Goal: Task Accomplishment & Management: Manage account settings

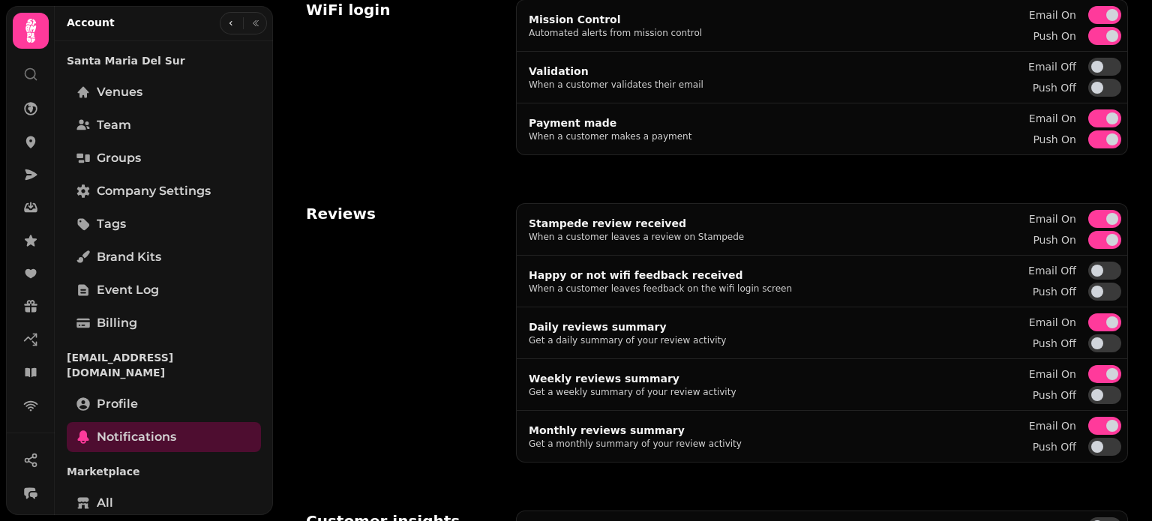
scroll to position [481, 0]
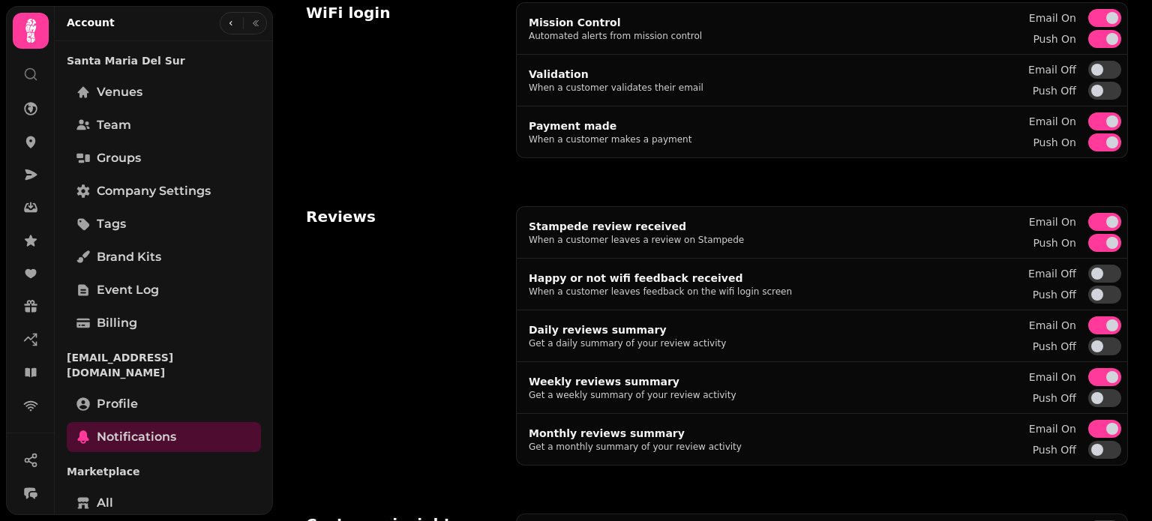
click at [1106, 220] on span "button" at bounding box center [1112, 222] width 12 height 12
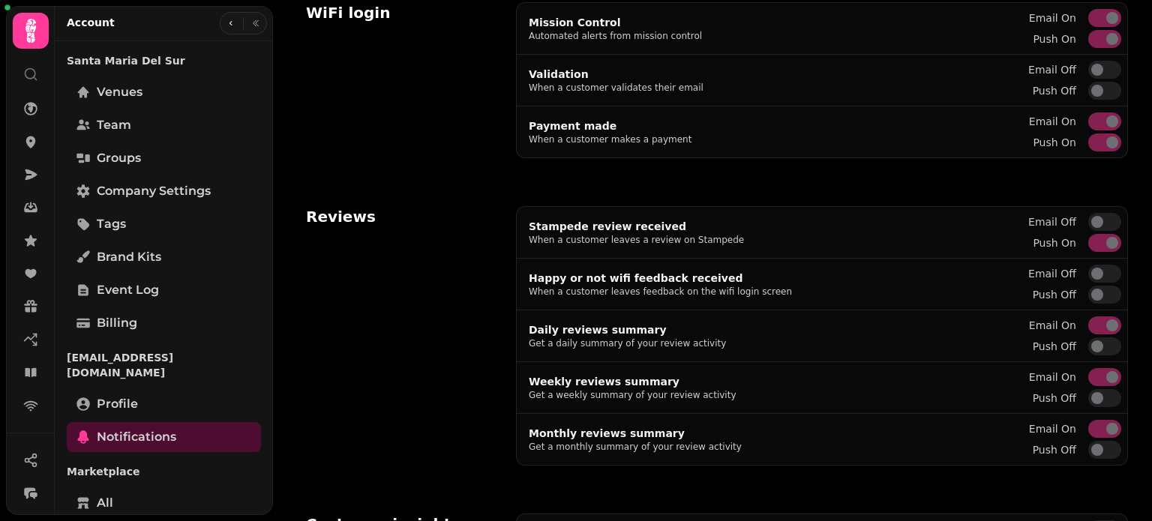
click at [1106, 250] on div "Stampede review received When a customer leaves a review on Stampede Email off …" at bounding box center [822, 232] width 610 height 51
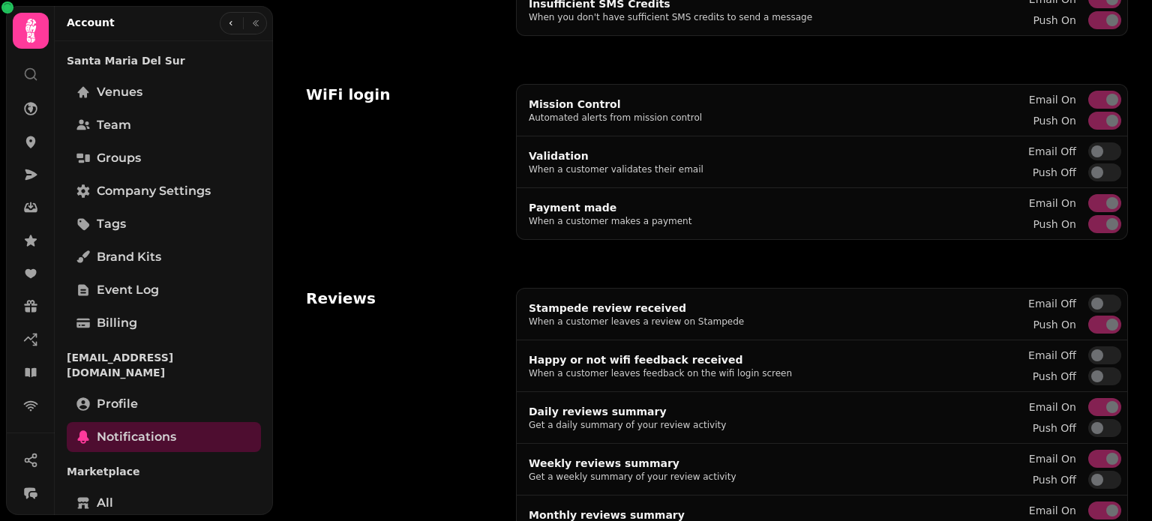
scroll to position [393, 0]
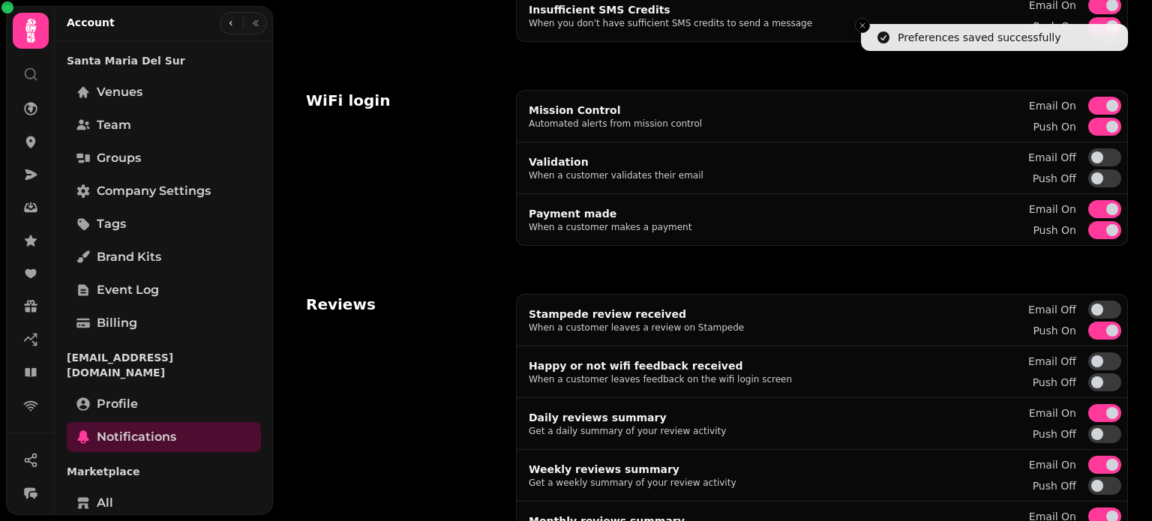
click at [1106, 329] on span "button" at bounding box center [1112, 331] width 12 height 12
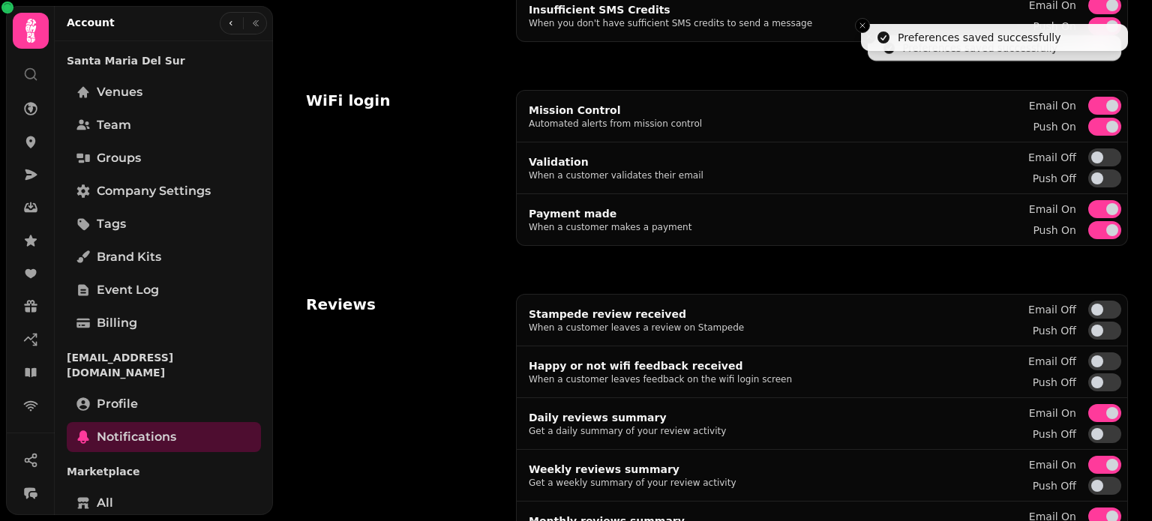
click at [1091, 409] on button "Email on" at bounding box center [1104, 413] width 33 height 18
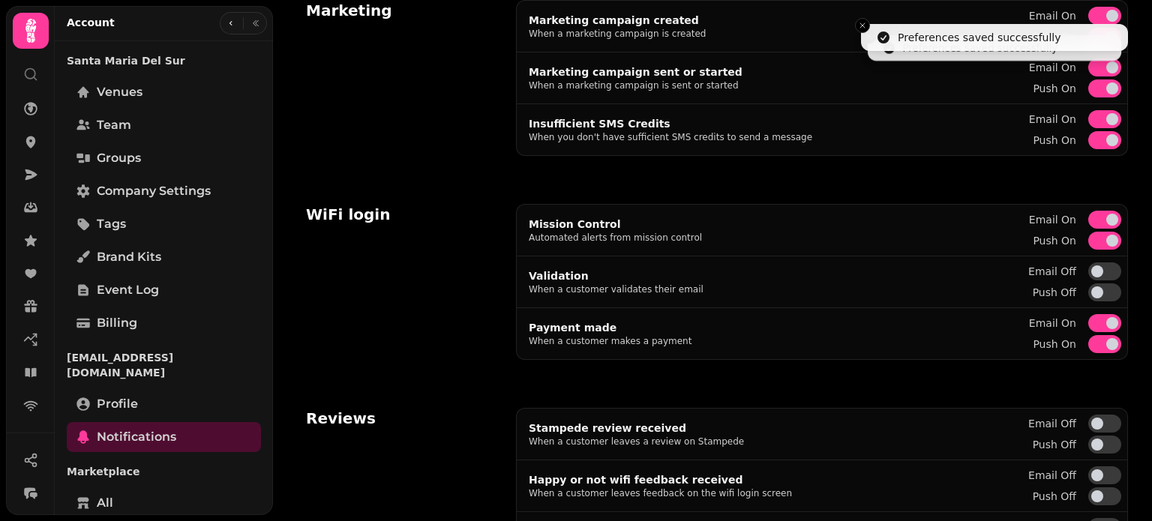
scroll to position [276, 0]
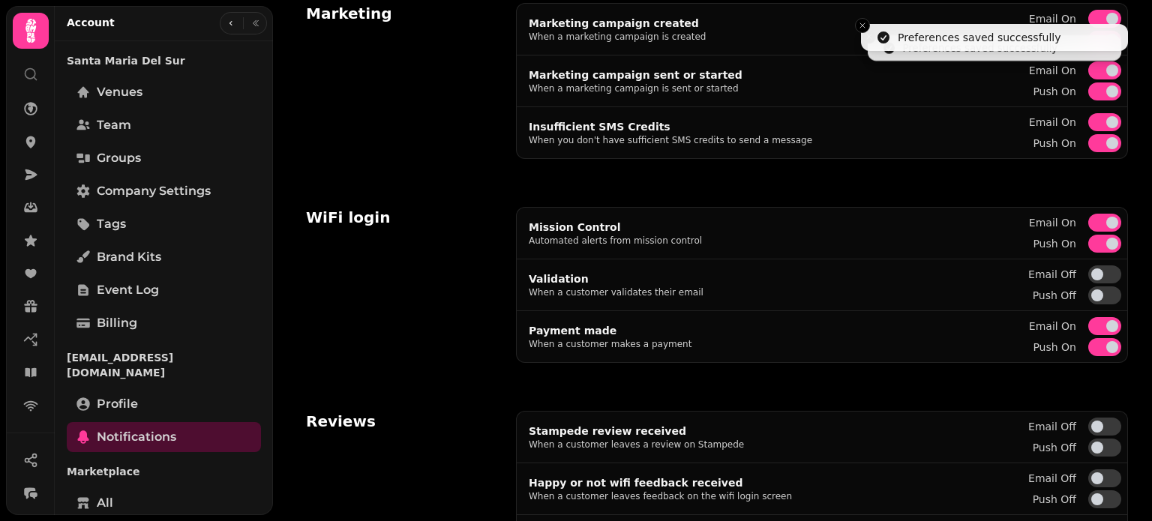
click at [1093, 219] on button "Email on" at bounding box center [1104, 223] width 33 height 18
click at [1093, 239] on button "Push on" at bounding box center [1104, 244] width 33 height 18
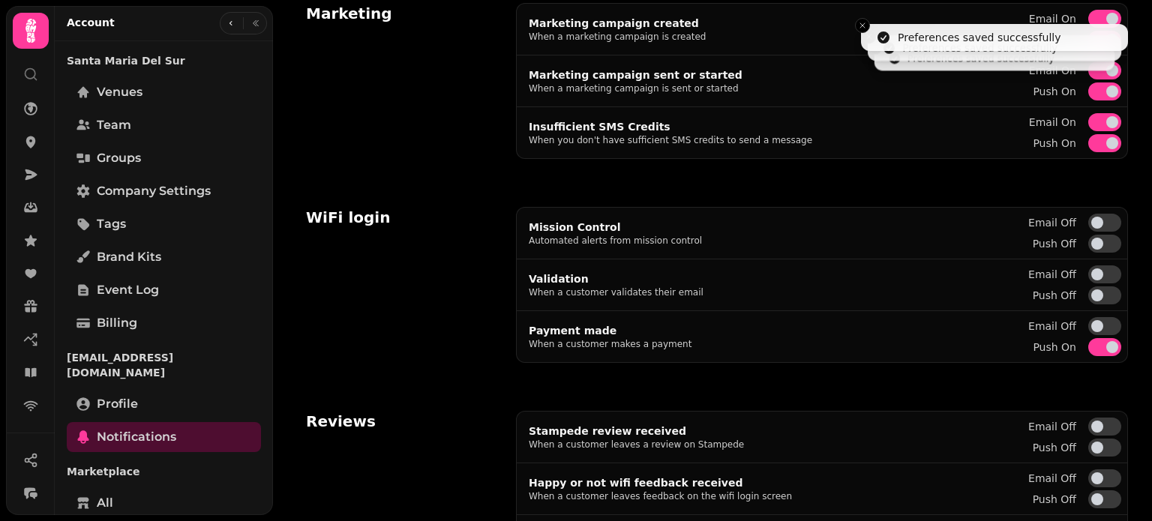
click at [1093, 347] on button "Push on" at bounding box center [1104, 347] width 33 height 18
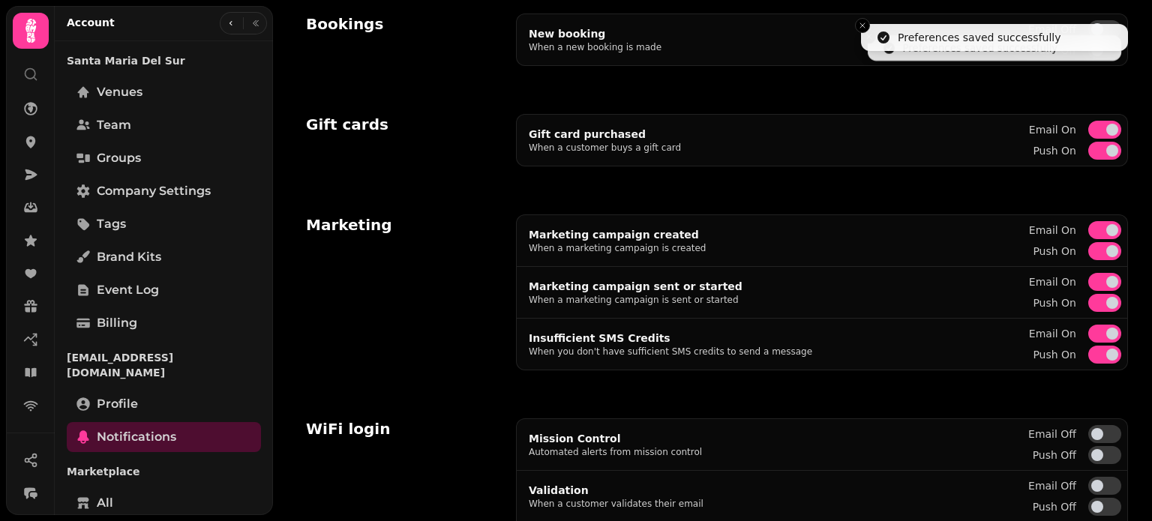
click at [1106, 227] on span "button" at bounding box center [1112, 230] width 12 height 12
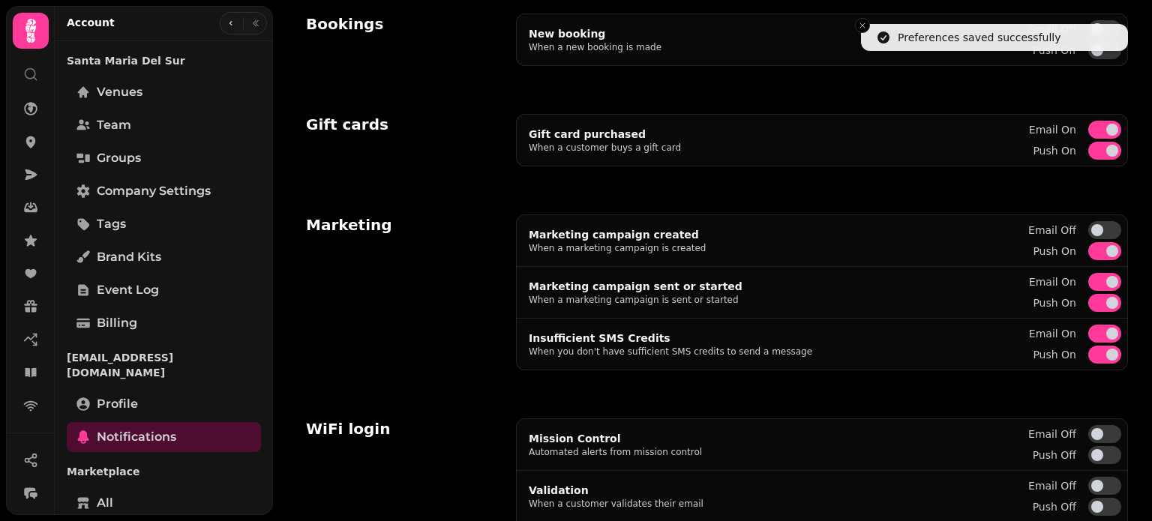
click at [1106, 251] on span "button" at bounding box center [1112, 251] width 12 height 12
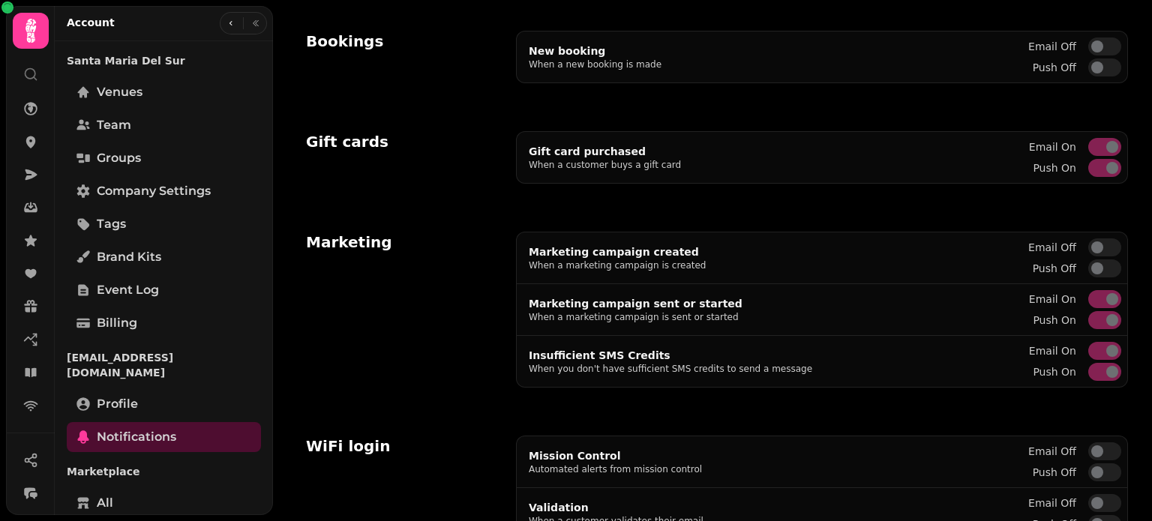
scroll to position [0, 0]
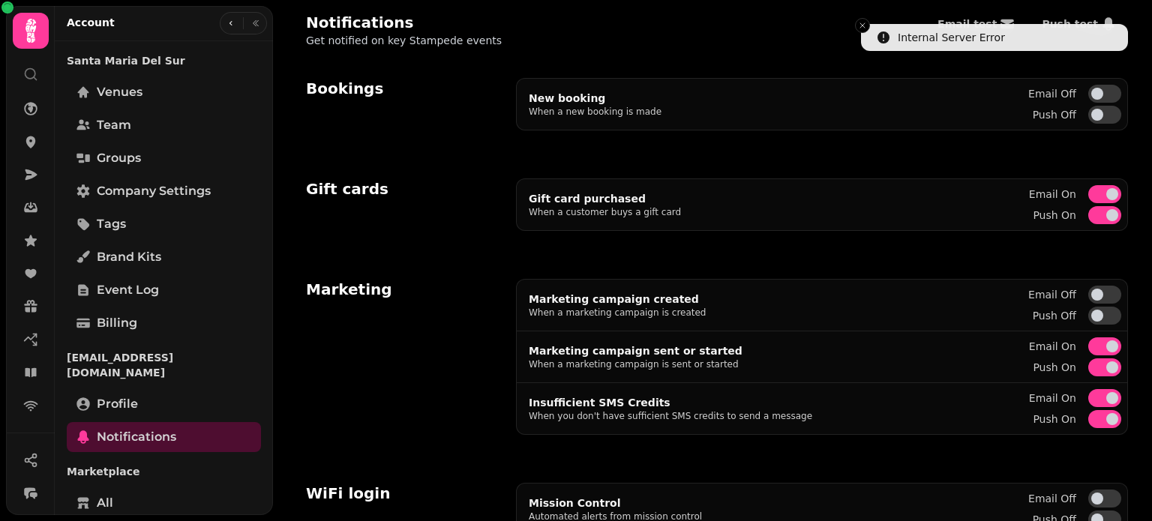
click at [1092, 186] on button "Email on" at bounding box center [1104, 194] width 33 height 18
click at [861, 24] on li "Preferences saved successfully" at bounding box center [994, 37] width 267 height 27
click at [865, 28] on icon "Close toast" at bounding box center [862, 25] width 9 height 9
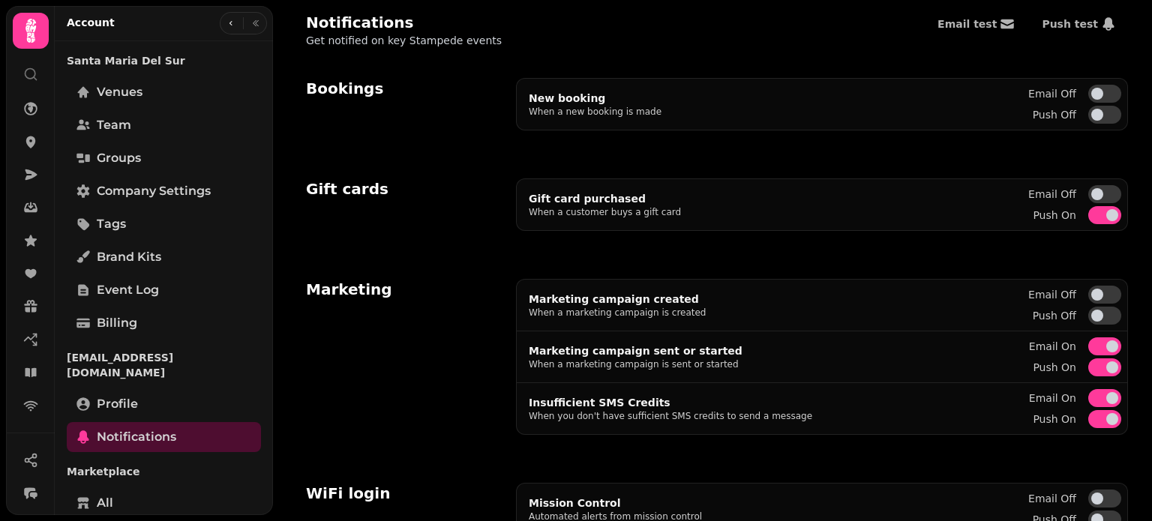
click at [220, 26] on div at bounding box center [243, 23] width 47 height 22
click at [233, 19] on button "button" at bounding box center [231, 23] width 18 height 18
click at [230, 22] on icon "button" at bounding box center [230, 23] width 9 height 9
click at [253, 25] on icon "button" at bounding box center [255, 23] width 5 height 6
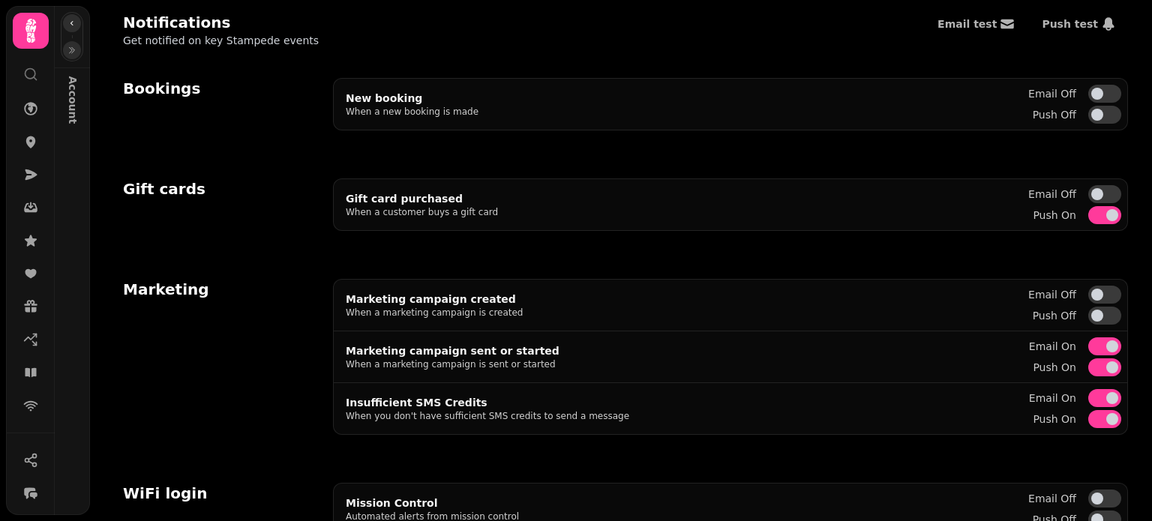
click at [72, 26] on icon "button" at bounding box center [71, 23] width 9 height 9
click at [73, 44] on button "button" at bounding box center [72, 50] width 18 height 18
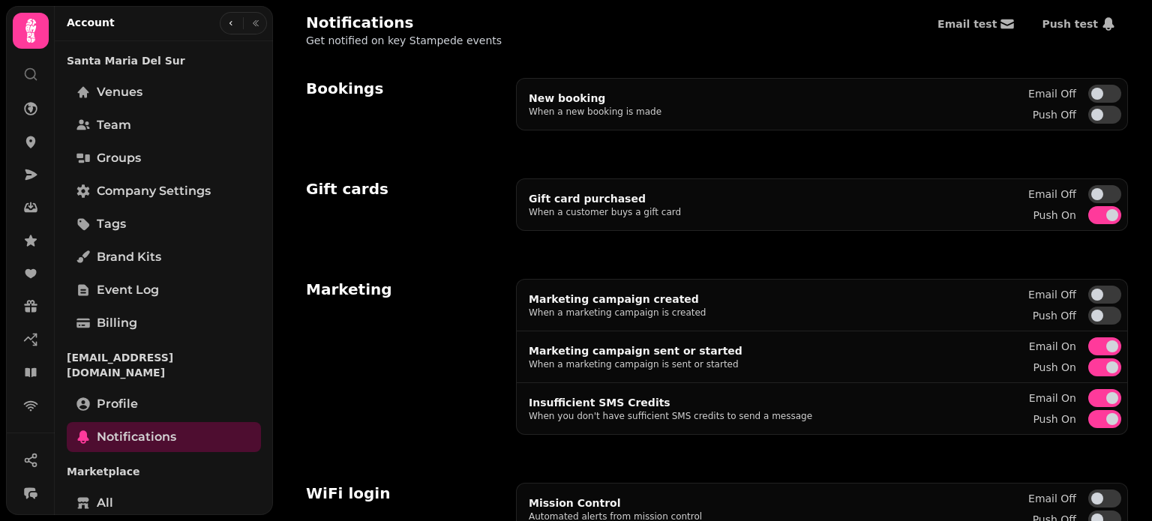
click at [24, 38] on icon at bounding box center [31, 31] width 30 height 30
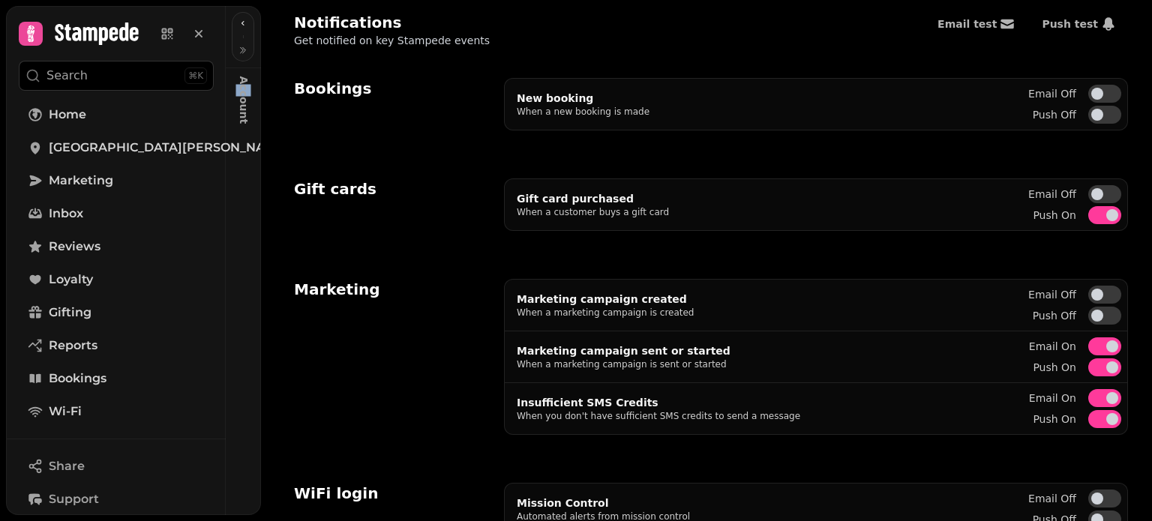
drag, startPoint x: 255, startPoint y: 304, endPoint x: 245, endPoint y: 344, distance: 40.9
click at [247, 342] on div "Account" at bounding box center [243, 260] width 35 height 509
drag, startPoint x: 259, startPoint y: 354, endPoint x: 252, endPoint y: 499, distance: 144.9
click at [252, 499] on div "Account" at bounding box center [243, 260] width 35 height 509
click at [250, 470] on div "Account" at bounding box center [243, 260] width 35 height 509
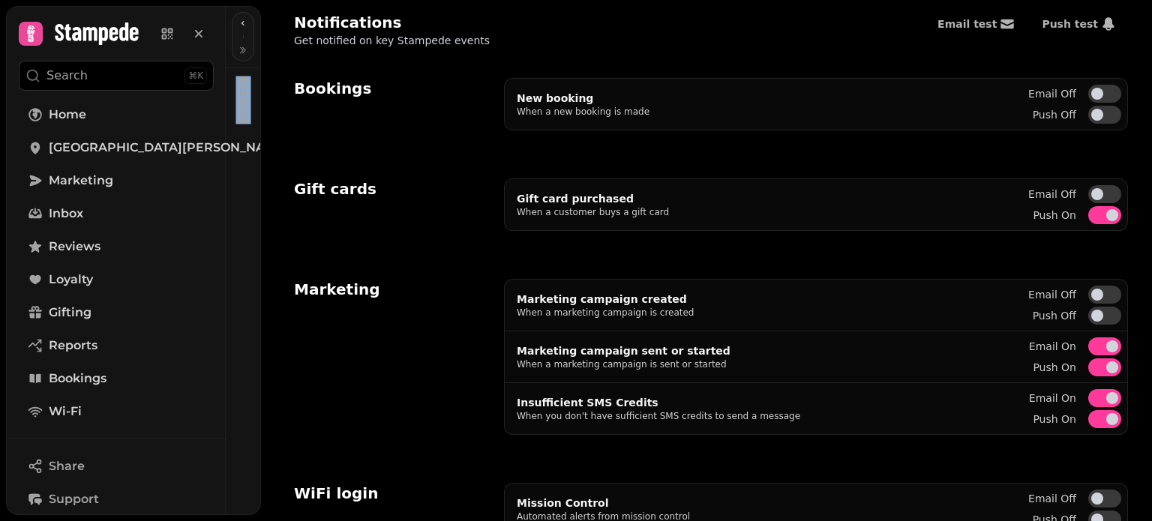
click at [250, 470] on div "Account" at bounding box center [243, 260] width 35 height 509
click at [255, 509] on div "Account" at bounding box center [243, 260] width 35 height 509
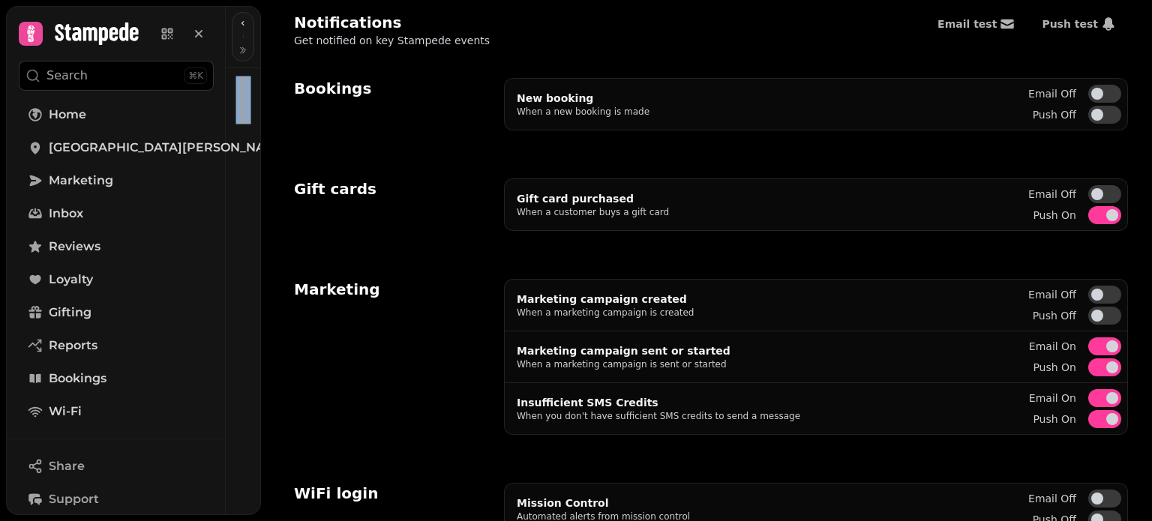
click at [255, 509] on div "Account" at bounding box center [243, 260] width 35 height 509
click at [55, 48] on button at bounding box center [116, 34] width 195 height 30
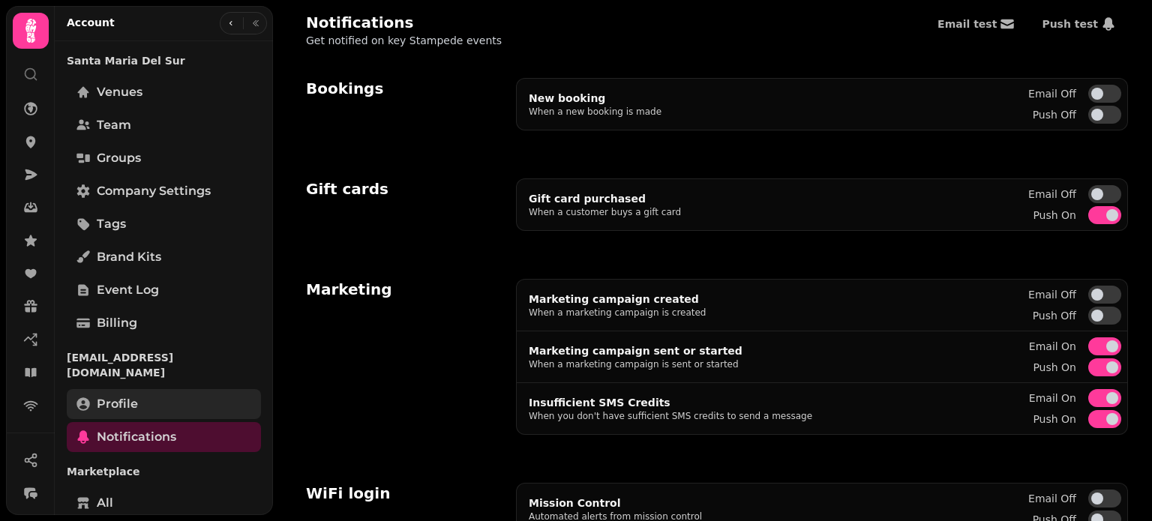
click at [119, 395] on span "Profile" at bounding box center [117, 404] width 41 height 18
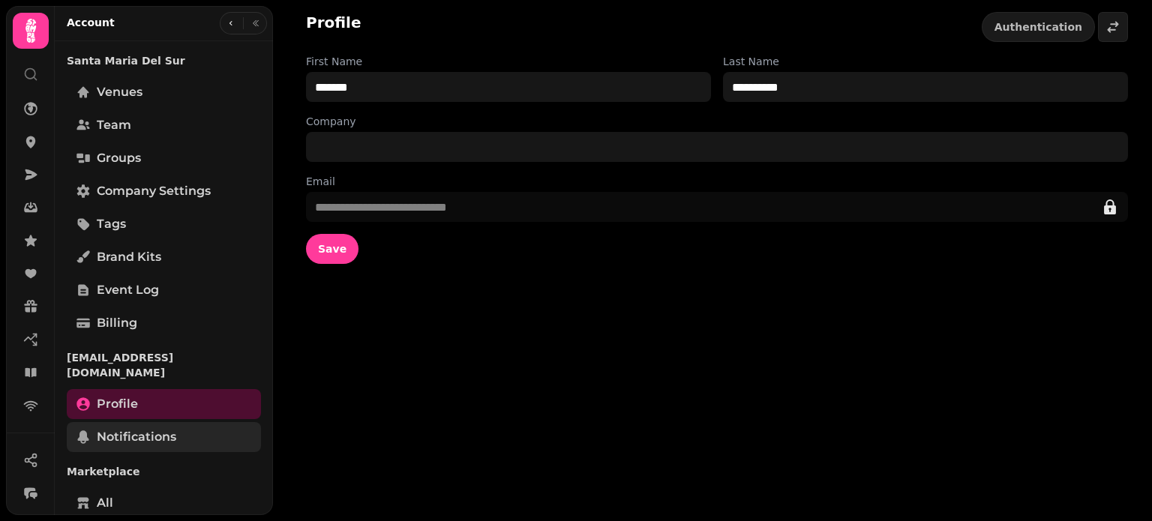
click at [128, 428] on span "Notifications" at bounding box center [136, 437] width 79 height 18
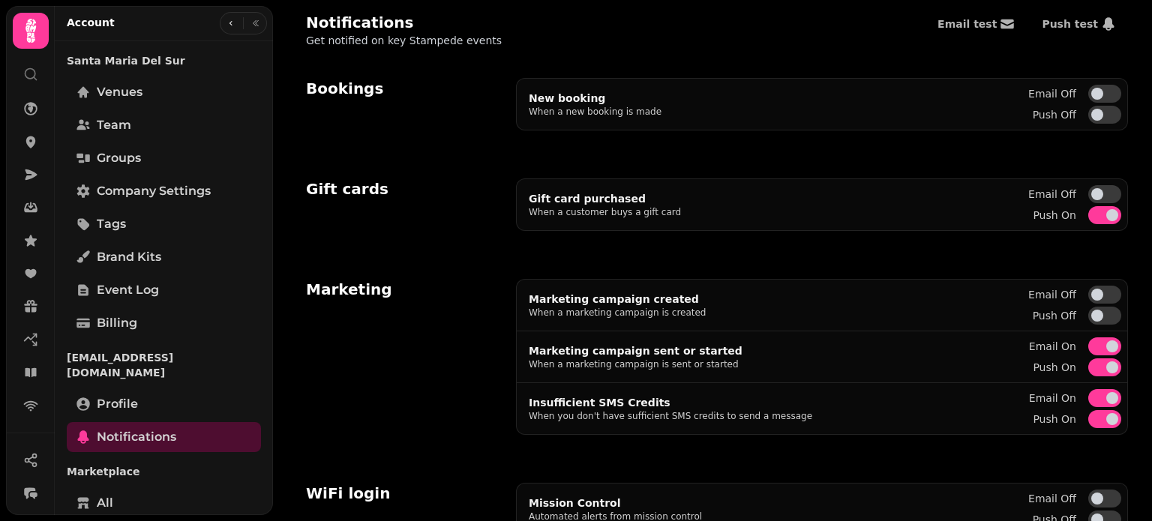
click at [1089, 213] on button "Push on" at bounding box center [1104, 215] width 33 height 18
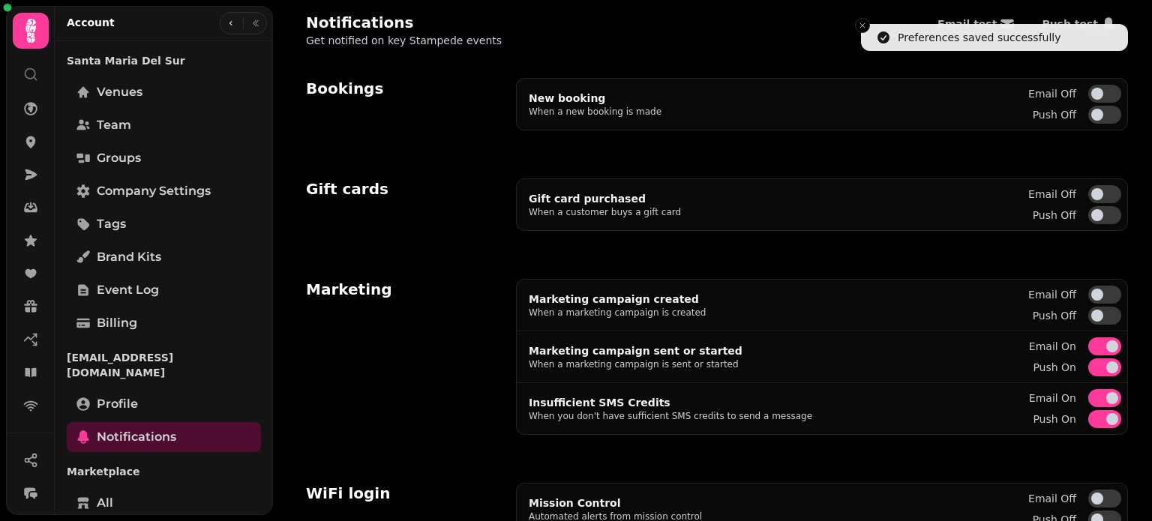
click at [1094, 347] on button "Email on" at bounding box center [1104, 346] width 33 height 18
click at [1106, 363] on span "button" at bounding box center [1112, 367] width 12 height 12
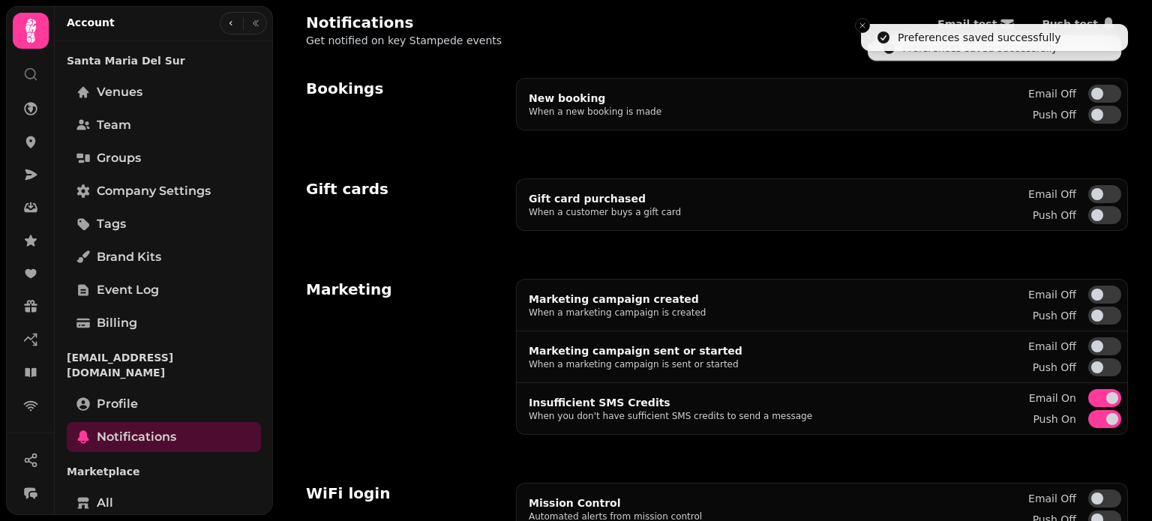
click at [1106, 398] on span "button" at bounding box center [1112, 398] width 12 height 12
click at [1106, 421] on span "button" at bounding box center [1112, 419] width 12 height 12
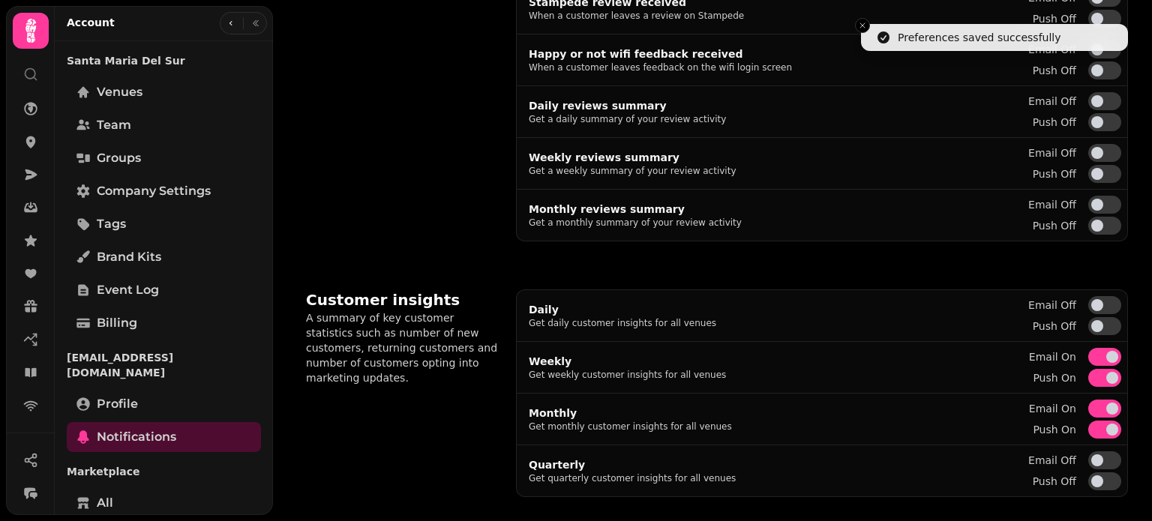
scroll to position [707, 0]
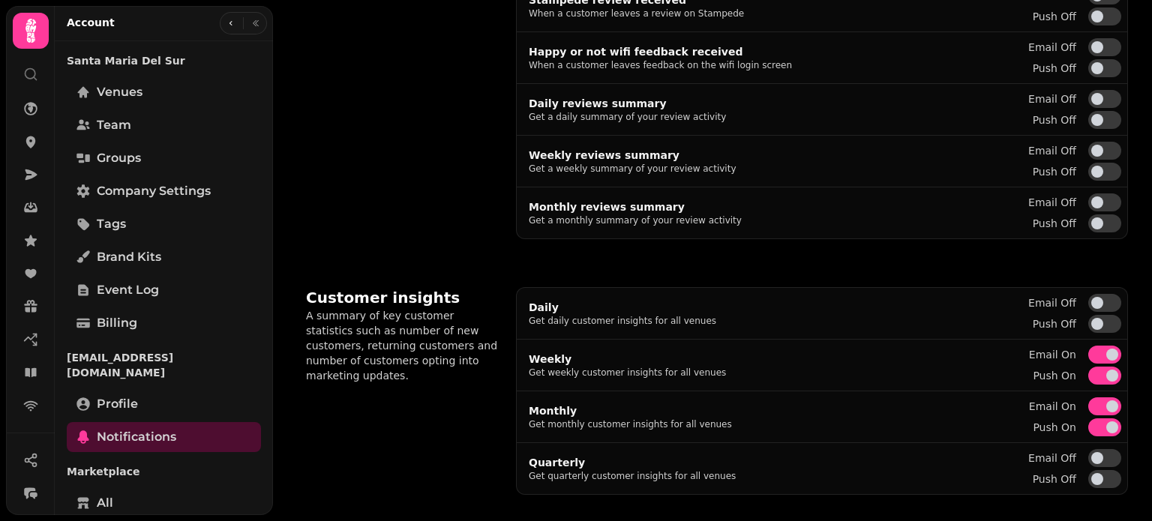
click at [1092, 346] on button "Email on" at bounding box center [1104, 355] width 33 height 18
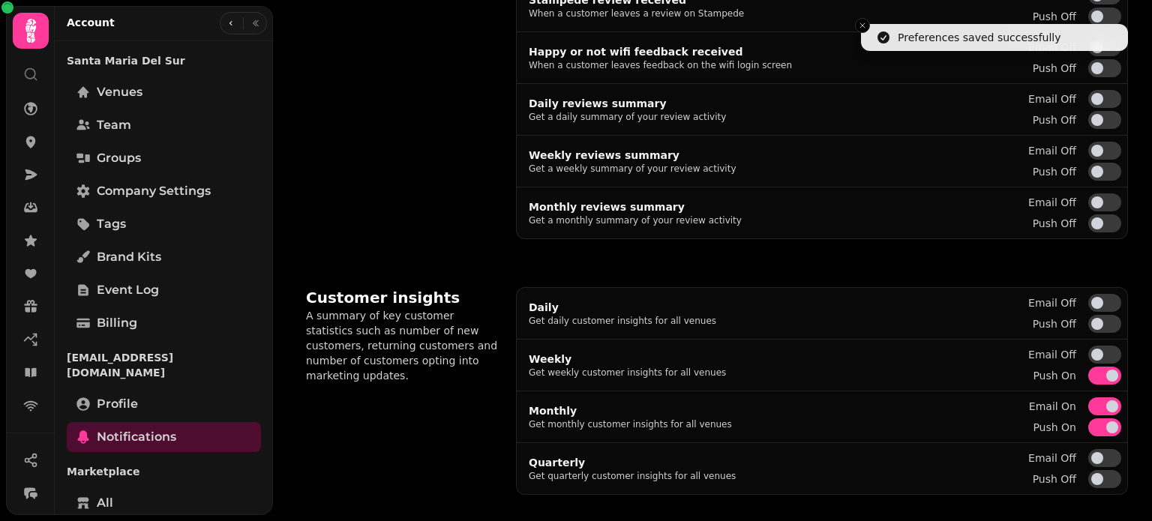
click at [1106, 370] on span "button" at bounding box center [1112, 376] width 12 height 12
click at [1100, 353] on button "Email on" at bounding box center [1104, 355] width 33 height 18
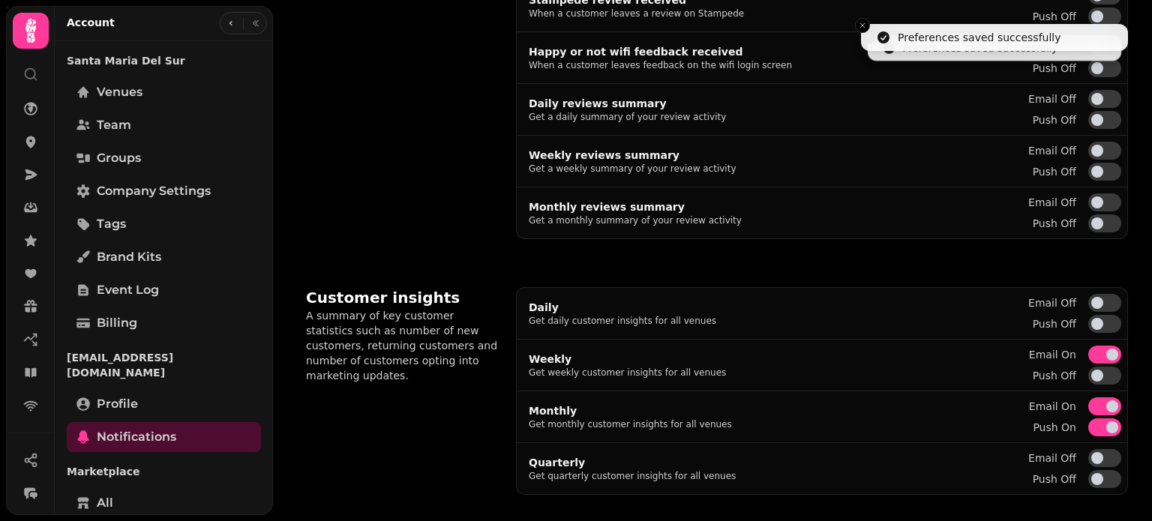
click at [1106, 349] on span "button" at bounding box center [1112, 355] width 12 height 12
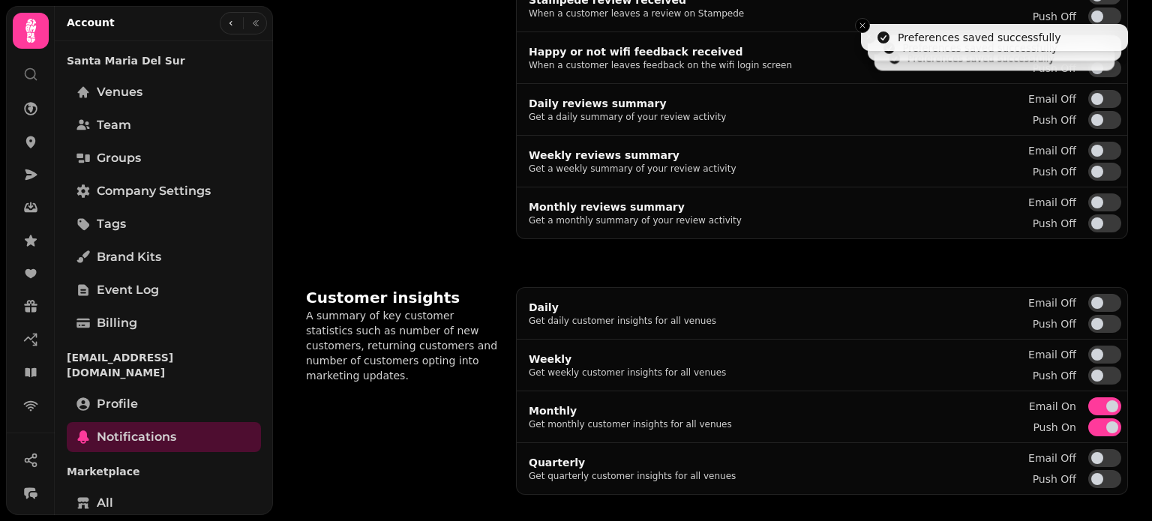
click at [1106, 400] on span "button" at bounding box center [1112, 406] width 12 height 12
click at [1106, 428] on span "button" at bounding box center [1112, 427] width 12 height 12
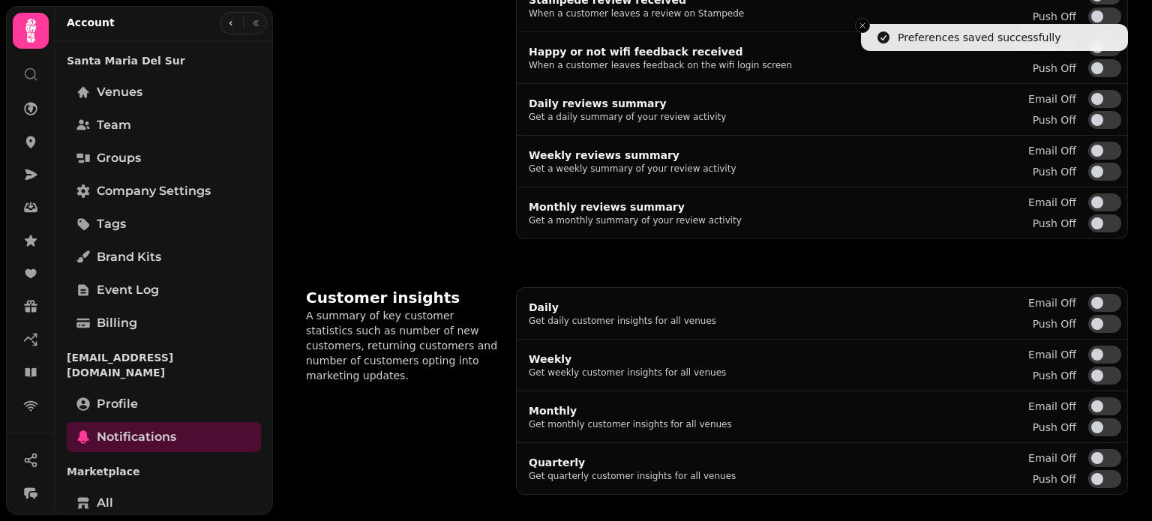
click at [40, 28] on icon at bounding box center [31, 31] width 30 height 30
